Goal: Find contact information: Find contact information

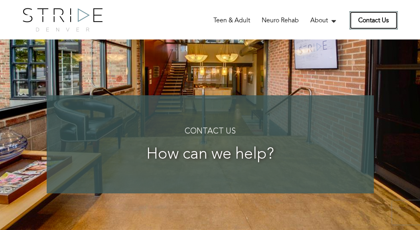
click at [369, 23] on link "Contact Us" at bounding box center [373, 20] width 48 height 18
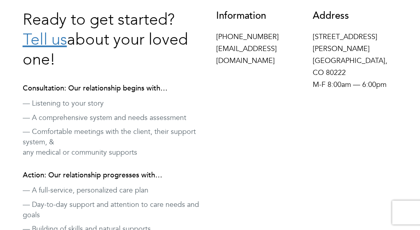
scroll to position [272, 0]
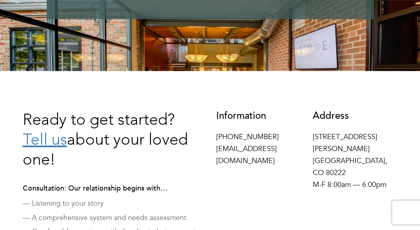
scroll to position [175, 0]
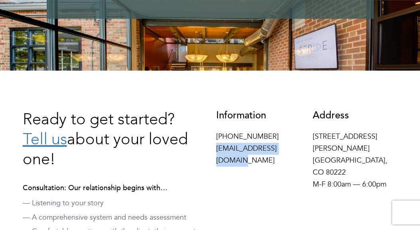
drag, startPoint x: 295, startPoint y: 148, endPoint x: 214, endPoint y: 150, distance: 80.6
click at [214, 150] on div "Information 970-425-6170 hello@stridedenver.com" at bounding box center [258, 140] width 97 height 60
copy p "[EMAIL_ADDRESS][DOMAIN_NAME]"
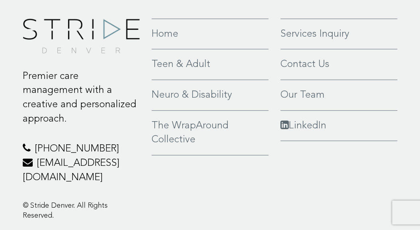
scroll to position [740, 0]
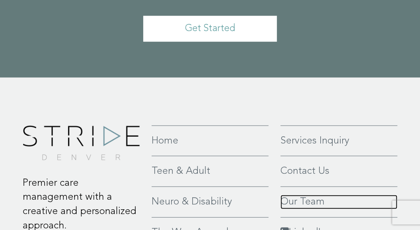
click at [296, 195] on link "Our Team" at bounding box center [338, 202] width 117 height 14
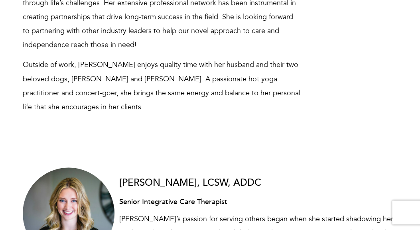
scroll to position [1847, 0]
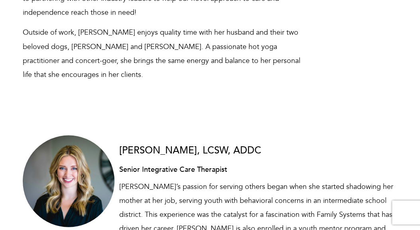
click at [210, 145] on h3 "[PERSON_NAME], LCSW, ADDC" at bounding box center [258, 150] width 278 height 10
